Goal: Find specific page/section: Find specific page/section

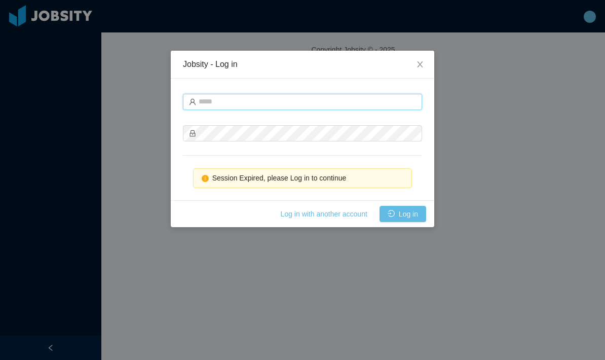
click at [326, 101] on input "text" at bounding box center [302, 102] width 239 height 16
type input "**********"
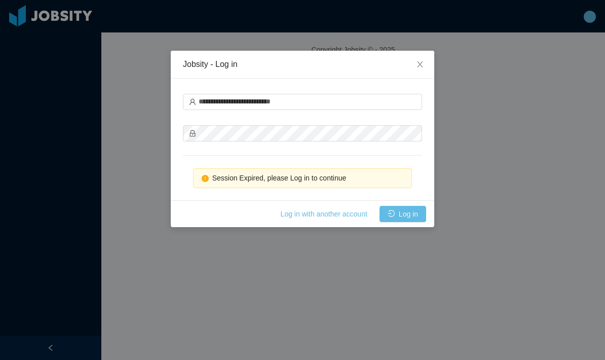
click at [411, 211] on button "Log in" at bounding box center [403, 214] width 47 height 16
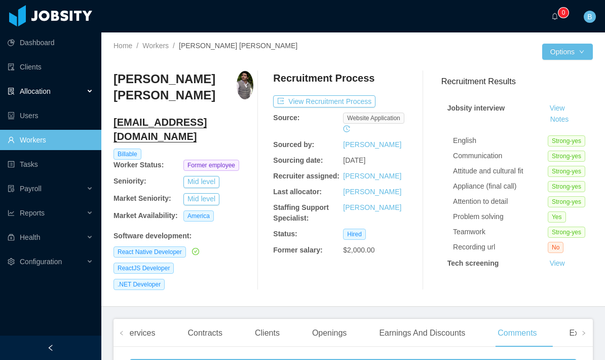
click at [69, 93] on div "Allocation" at bounding box center [50, 91] width 101 height 20
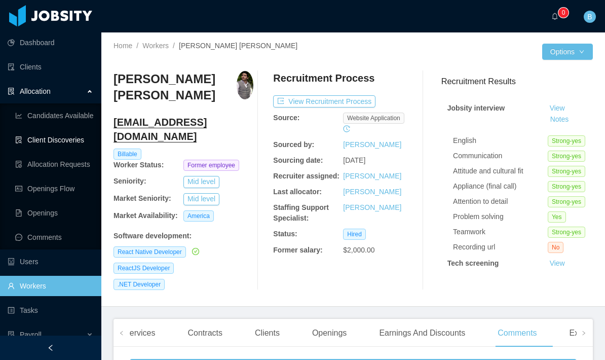
click at [72, 136] on link "Client Discoveries" at bounding box center [54, 140] width 78 height 20
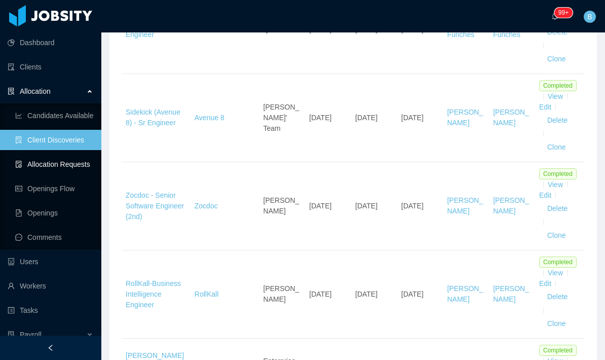
scroll to position [431, 0]
click at [51, 157] on link "Allocation Requests" at bounding box center [54, 164] width 78 height 20
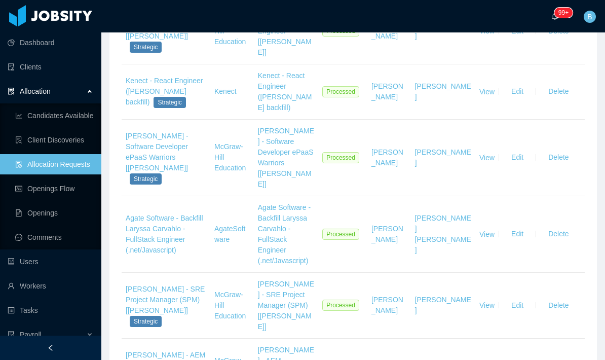
scroll to position [1017, 0]
